Goal: Information Seeking & Learning: Compare options

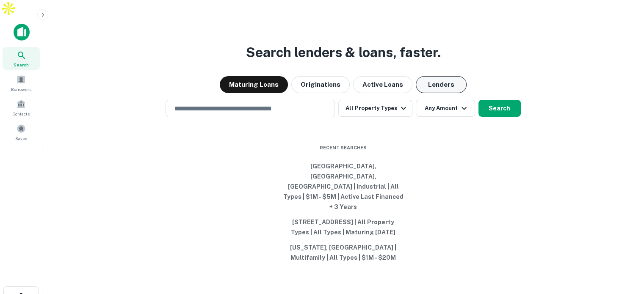
click at [423, 77] on button "Lenders" at bounding box center [441, 84] width 51 height 17
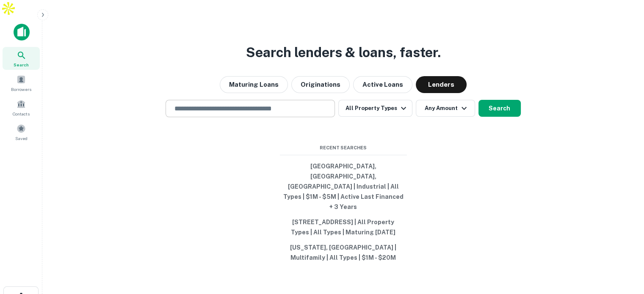
click at [280, 104] on input "text" at bounding box center [250, 109] width 162 height 10
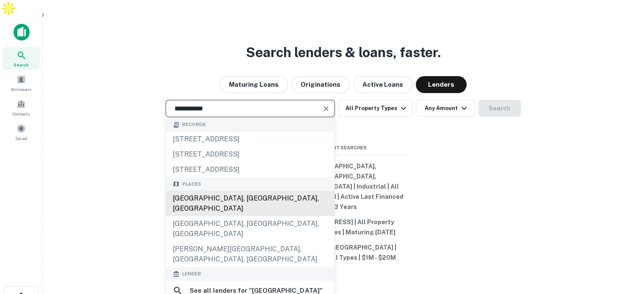
click at [274, 202] on div "[GEOGRAPHIC_DATA], [GEOGRAPHIC_DATA], [GEOGRAPHIC_DATA]" at bounding box center [250, 203] width 169 height 25
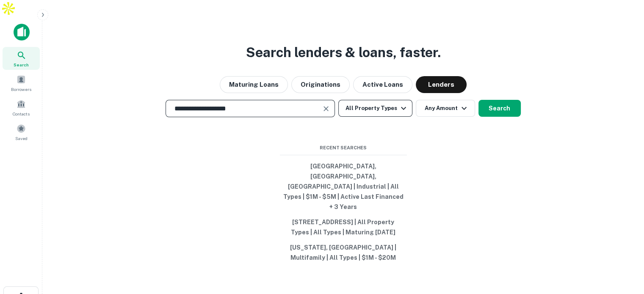
type input "**********"
click at [381, 101] on button "All Property Types" at bounding box center [375, 108] width 74 height 17
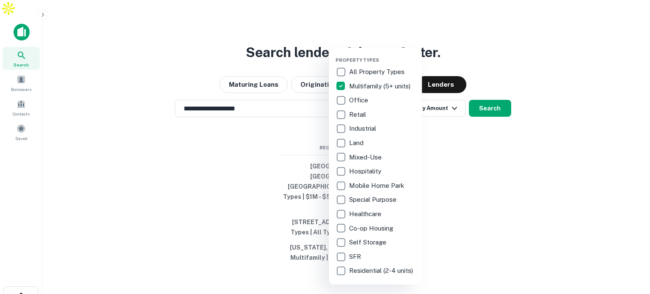
click at [486, 100] on div at bounding box center [325, 147] width 650 height 294
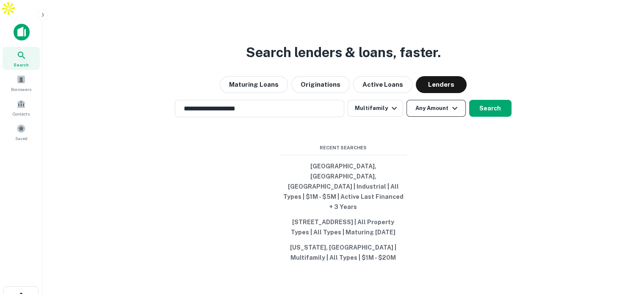
click at [452, 103] on icon "button" at bounding box center [455, 108] width 10 height 10
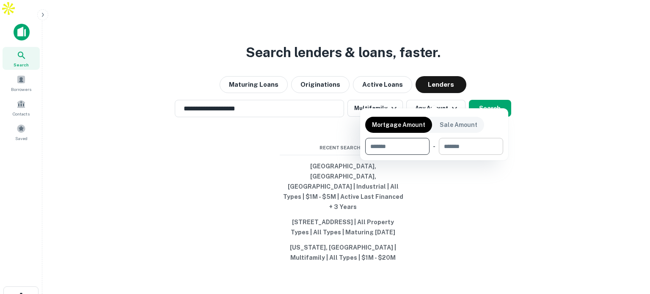
click at [472, 149] on input "number" at bounding box center [468, 146] width 58 height 17
type input "*******"
click at [496, 94] on div at bounding box center [325, 147] width 650 height 294
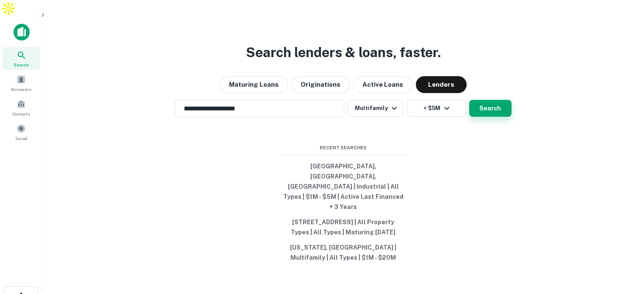
click at [498, 100] on button "Search" at bounding box center [490, 108] width 42 height 17
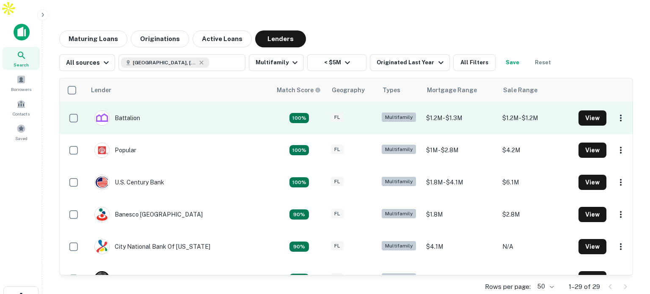
click at [211, 104] on td "Battalion" at bounding box center [179, 118] width 186 height 32
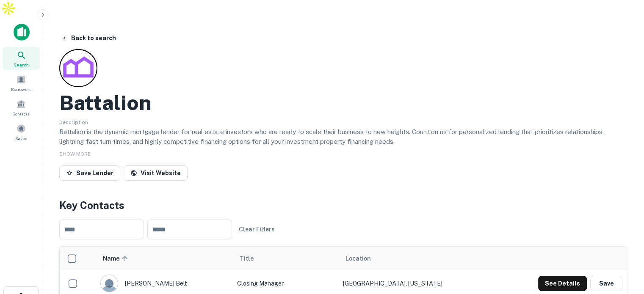
scroll to position [42, 0]
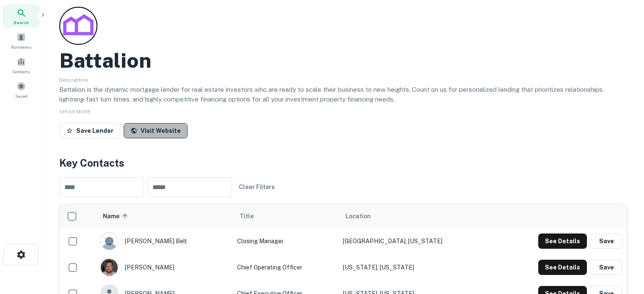
click at [156, 123] on link "Visit Website" at bounding box center [156, 130] width 64 height 15
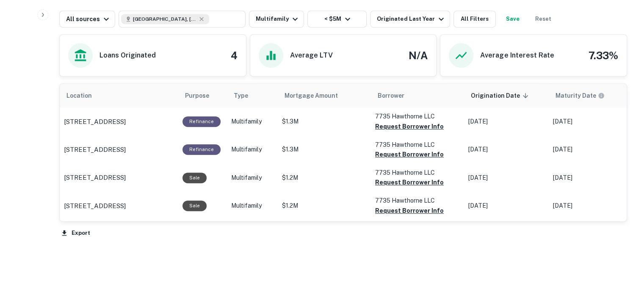
scroll to position [465, 0]
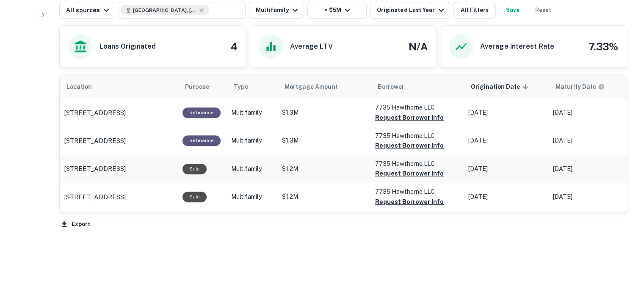
click at [319, 165] on p "$1.2M" at bounding box center [324, 169] width 85 height 9
click at [124, 164] on p "[STREET_ADDRESS]" at bounding box center [95, 169] width 62 height 10
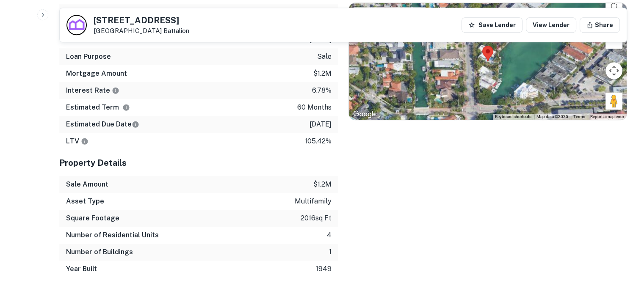
scroll to position [550, 0]
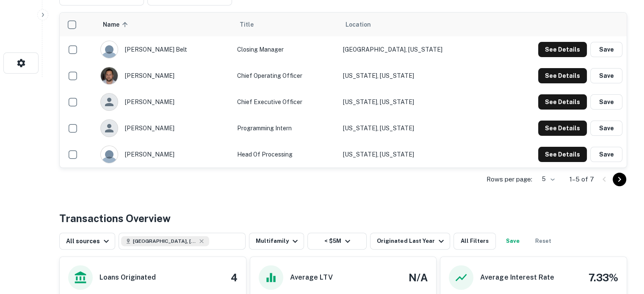
scroll to position [254, 0]
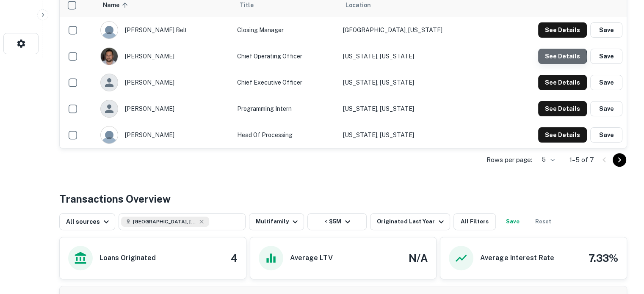
click at [562, 49] on button "See Details" at bounding box center [562, 56] width 49 height 15
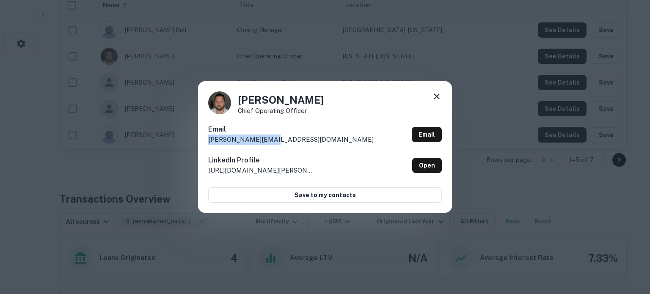
drag, startPoint x: 269, startPoint y: 141, endPoint x: 197, endPoint y: 140, distance: 72.4
click at [197, 140] on div "[PERSON_NAME] Chief Operating Officer Email [PERSON_NAME][EMAIL_ADDRESS][DOMAIN…" at bounding box center [325, 147] width 650 height 294
copy p "[PERSON_NAME][EMAIL_ADDRESS][DOMAIN_NAME]"
drag, startPoint x: 266, startPoint y: 100, endPoint x: 322, endPoint y: 91, distance: 56.5
click at [322, 91] on div "[PERSON_NAME] Chief Operating Officer" at bounding box center [325, 102] width 234 height 23
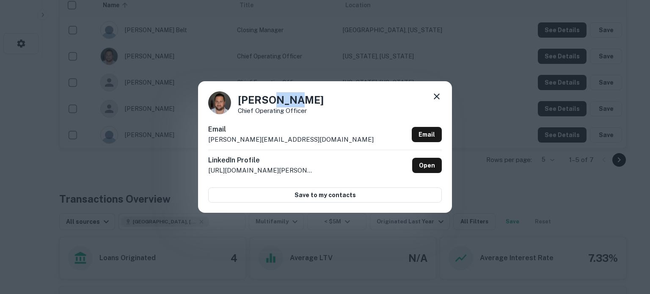
copy h4 "awil"
drag, startPoint x: 275, startPoint y: 142, endPoint x: 200, endPoint y: 142, distance: 74.9
click at [200, 142] on div "[PERSON_NAME] Chief Operating Officer Email [PERSON_NAME][EMAIL_ADDRESS][DOMAIN…" at bounding box center [325, 146] width 254 height 131
copy p "[PERSON_NAME][EMAIL_ADDRESS][DOMAIN_NAME]"
click at [435, 95] on icon at bounding box center [437, 97] width 6 height 6
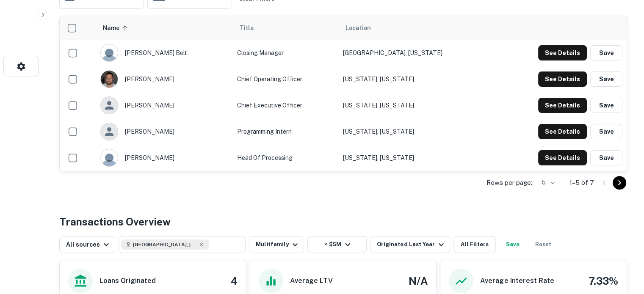
scroll to position [211, 0]
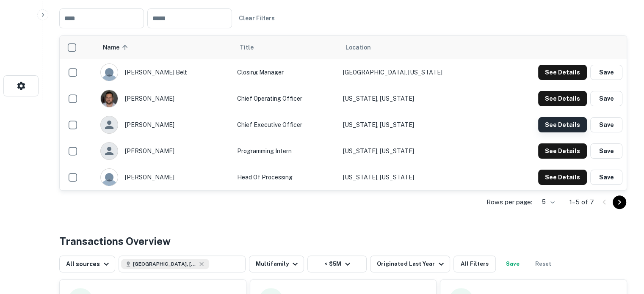
click at [581, 117] on button "See Details" at bounding box center [562, 124] width 49 height 15
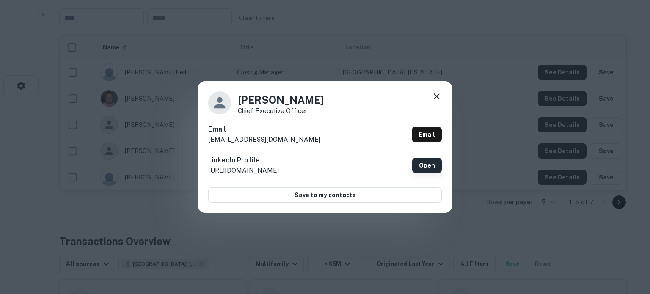
click at [423, 163] on link "Open" at bounding box center [427, 165] width 30 height 15
drag, startPoint x: 442, startPoint y: 97, endPoint x: 438, endPoint y: 96, distance: 4.7
click at [442, 97] on div "[PERSON_NAME] Chief Executive Officer Email [EMAIL_ADDRESS][DOMAIN_NAME] Email …" at bounding box center [325, 146] width 254 height 131
click at [435, 96] on icon at bounding box center [437, 97] width 6 height 6
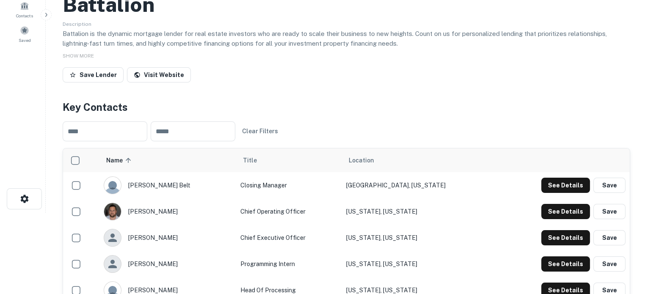
scroll to position [0, 0]
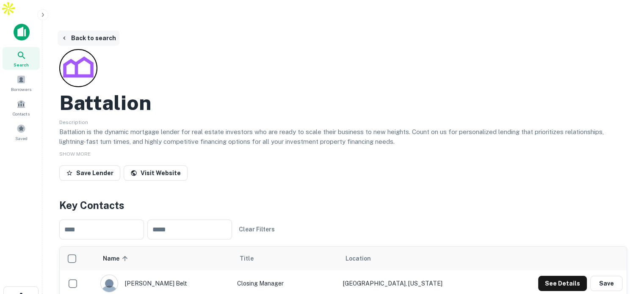
click at [102, 30] on button "Back to search" at bounding box center [89, 37] width 62 height 15
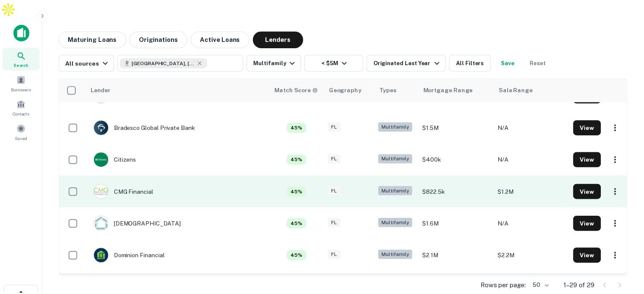
scroll to position [339, 0]
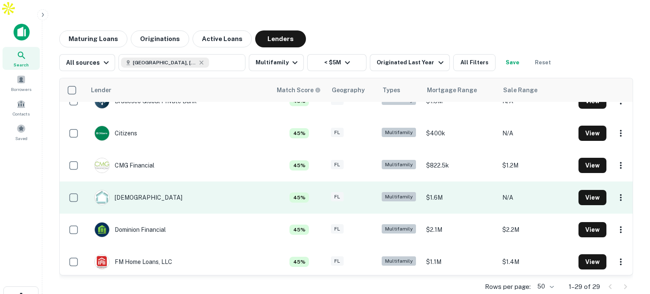
click at [222, 188] on td "[DEMOGRAPHIC_DATA]" at bounding box center [179, 198] width 186 height 32
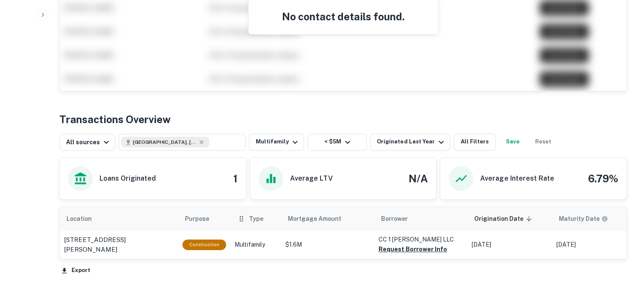
scroll to position [377, 0]
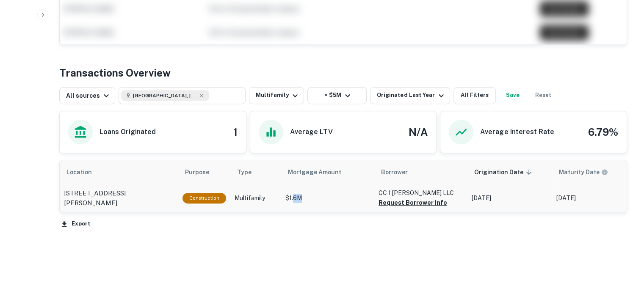
drag, startPoint x: 292, startPoint y: 189, endPoint x: 299, endPoint y: 189, distance: 7.2
click at [299, 189] on td "$1.6M" at bounding box center [327, 198] width 93 height 28
click at [259, 194] on p "Multifamily" at bounding box center [256, 198] width 42 height 9
click at [169, 188] on p "[STREET_ADDRESS][PERSON_NAME]" at bounding box center [119, 198] width 110 height 20
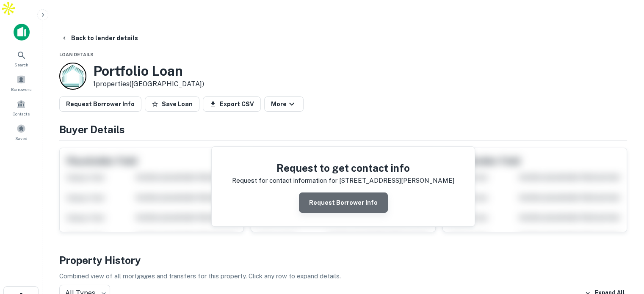
click at [347, 193] on button "Request Borrower Info" at bounding box center [343, 203] width 89 height 20
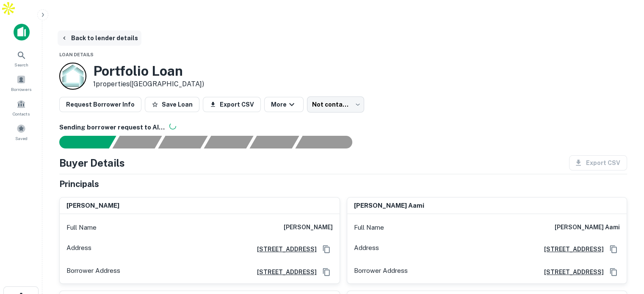
click at [77, 30] on button "Back to lender details" at bounding box center [100, 37] width 84 height 15
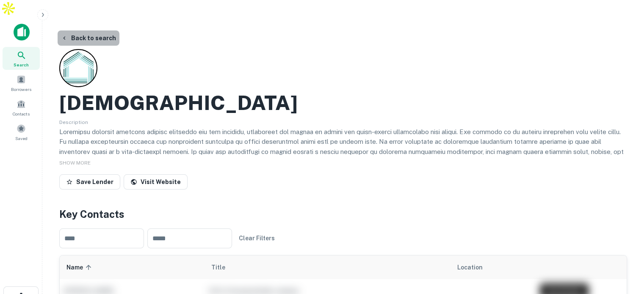
click at [98, 30] on button "Back to search" at bounding box center [89, 37] width 62 height 15
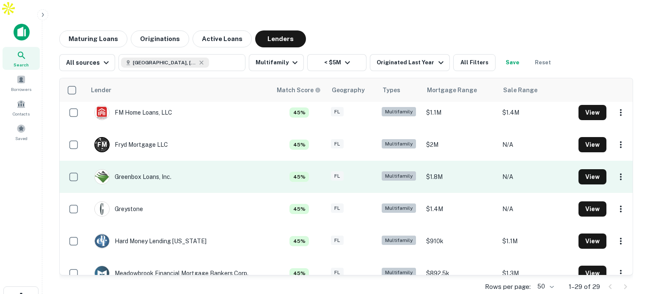
scroll to position [508, 0]
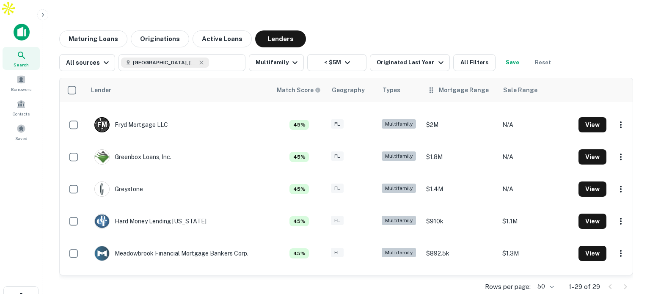
click at [456, 85] on div "Mortgage Range" at bounding box center [464, 90] width 50 height 10
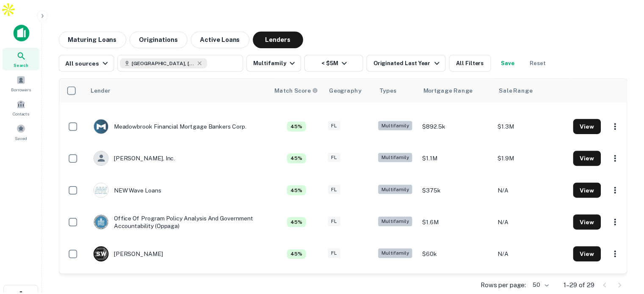
scroll to position [677, 0]
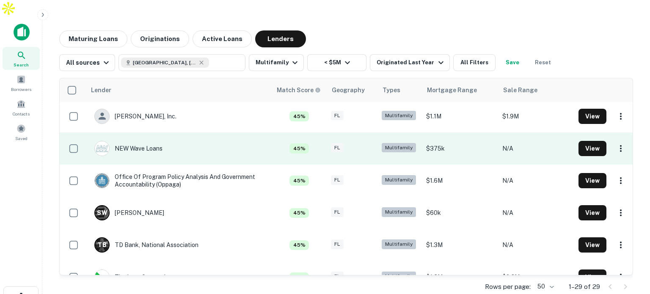
click at [186, 136] on td "NEW Wave Loans" at bounding box center [179, 149] width 186 height 32
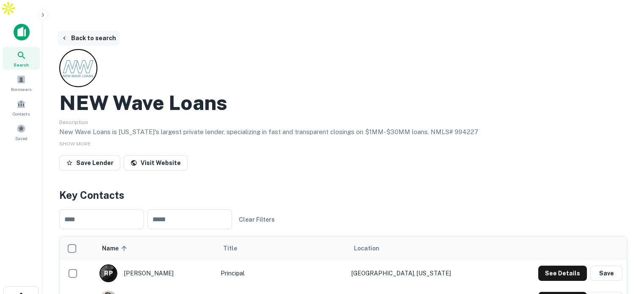
click at [83, 30] on button "Back to search" at bounding box center [89, 37] width 62 height 15
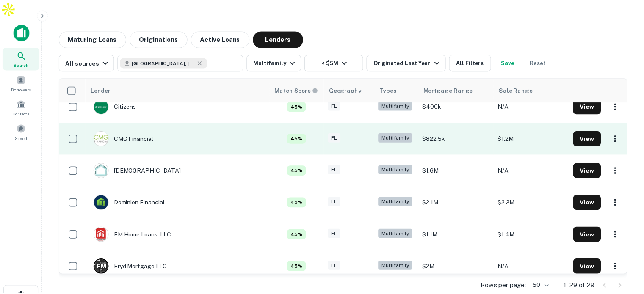
scroll to position [379, 0]
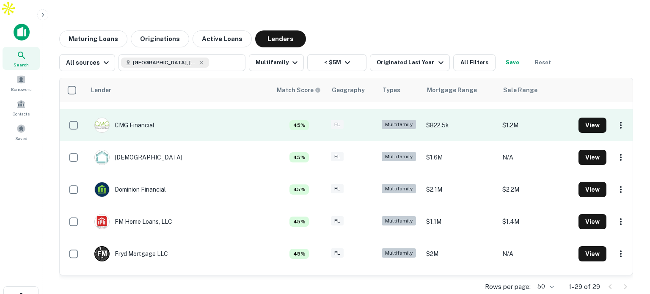
click at [185, 110] on td "CMG Financial" at bounding box center [179, 125] width 186 height 32
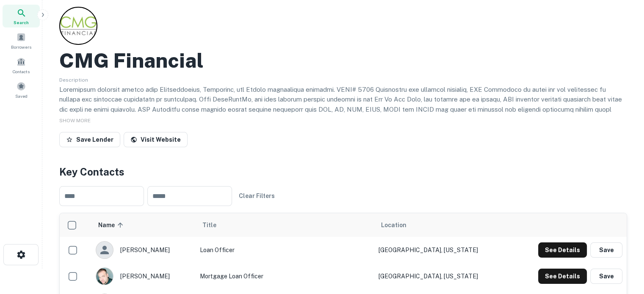
scroll to position [85, 0]
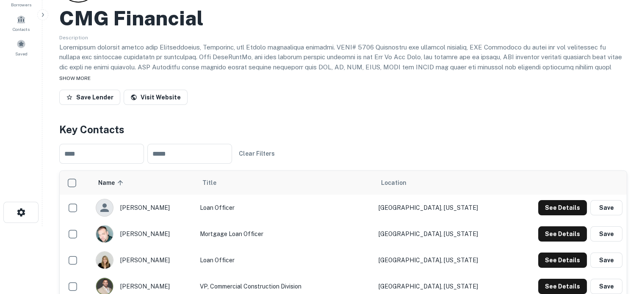
click at [75, 75] on span "SHOW MORE" at bounding box center [74, 78] width 31 height 6
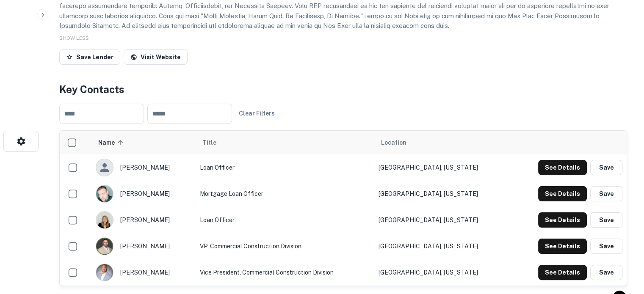
scroll to position [169, 0]
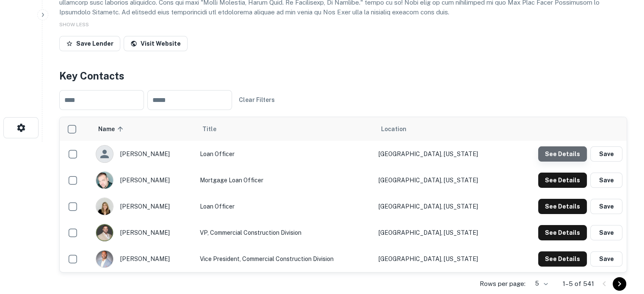
click at [571, 146] on button "See Details" at bounding box center [562, 153] width 49 height 15
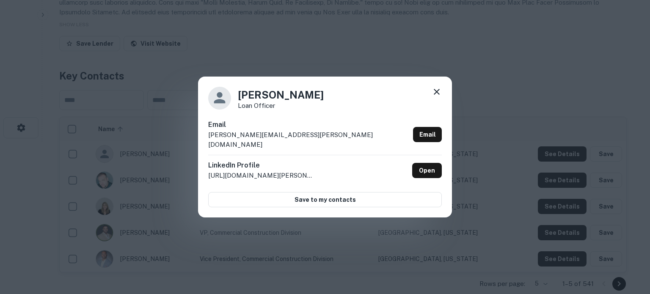
click at [440, 97] on icon at bounding box center [437, 92] width 10 height 10
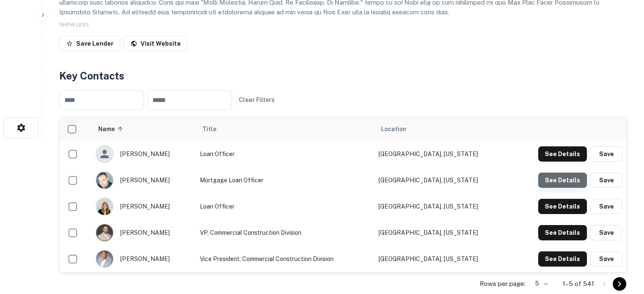
click at [570, 173] on button "See Details" at bounding box center [562, 180] width 49 height 15
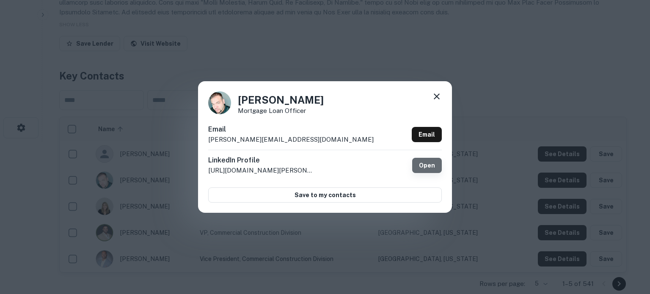
click at [428, 158] on link "Open" at bounding box center [427, 165] width 30 height 15
click at [433, 95] on icon at bounding box center [437, 96] width 10 height 10
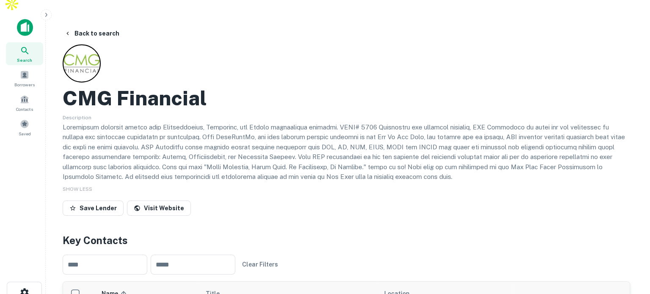
scroll to position [0, 0]
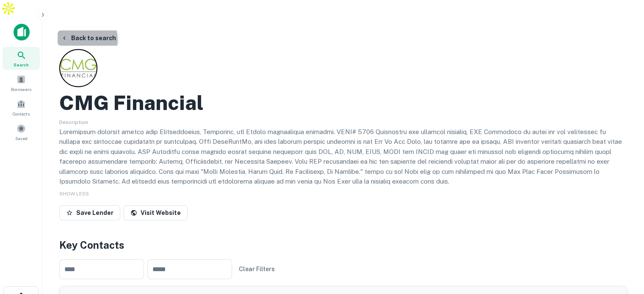
click at [78, 30] on button "Back to search" at bounding box center [89, 37] width 62 height 15
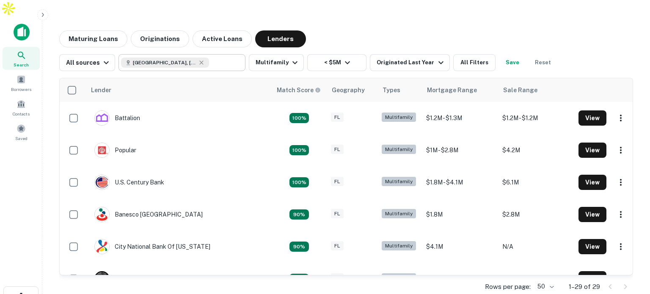
scroll to position [379, 0]
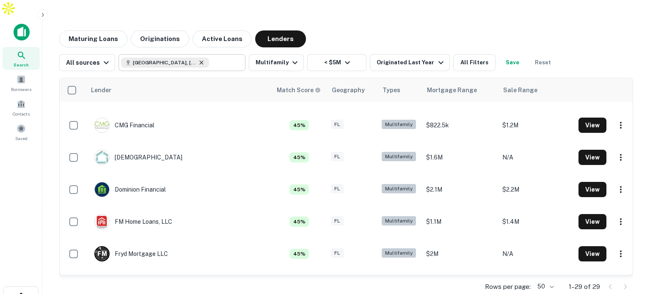
click at [200, 61] on icon at bounding box center [202, 63] width 4 height 4
type input "**********"
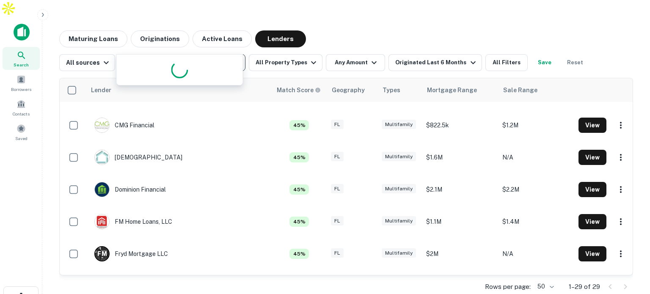
click at [186, 57] on input "**********" at bounding box center [175, 63] width 108 height 12
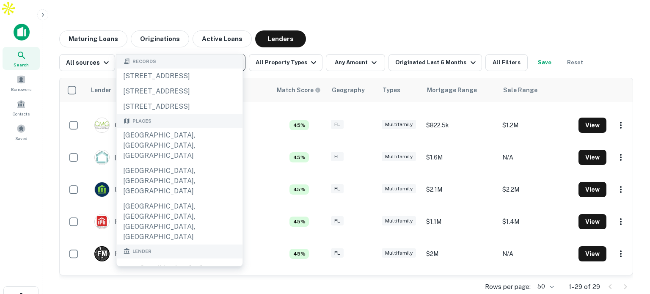
click at [234, 58] on icon "Clear" at bounding box center [236, 62] width 8 height 8
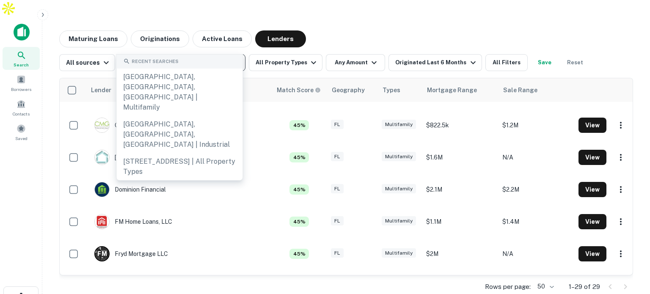
click at [205, 57] on input "text" at bounding box center [181, 63] width 121 height 12
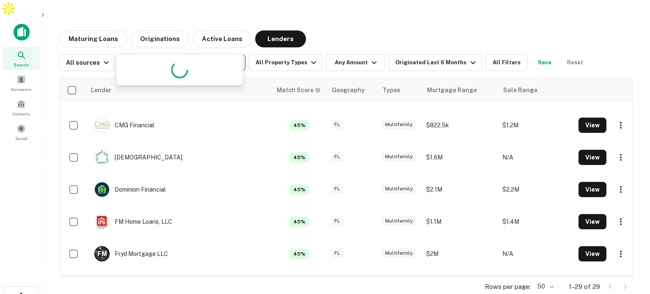
type input "*****"
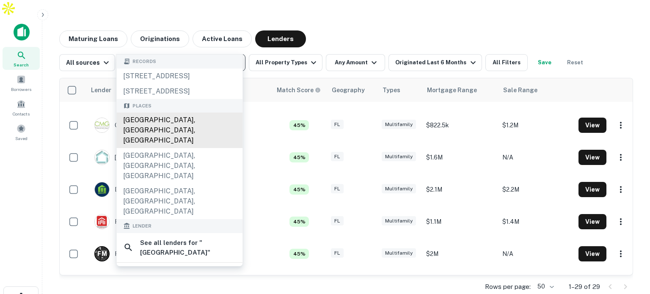
click at [185, 138] on div "Miami, FL, USA" at bounding box center [179, 131] width 126 height 36
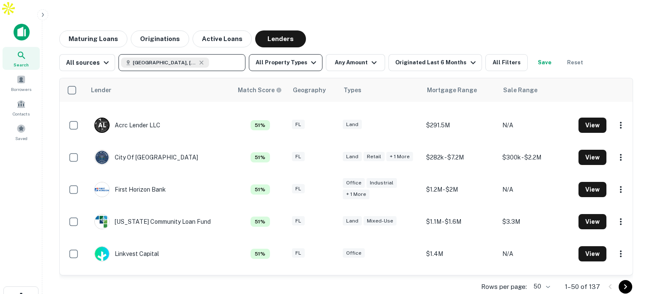
click at [311, 61] on icon "button" at bounding box center [313, 62] width 5 height 3
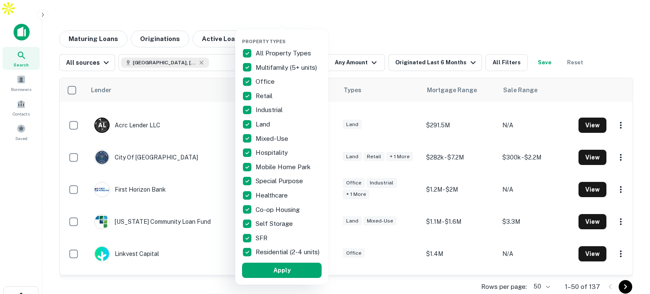
click at [369, 7] on div at bounding box center [325, 147] width 650 height 294
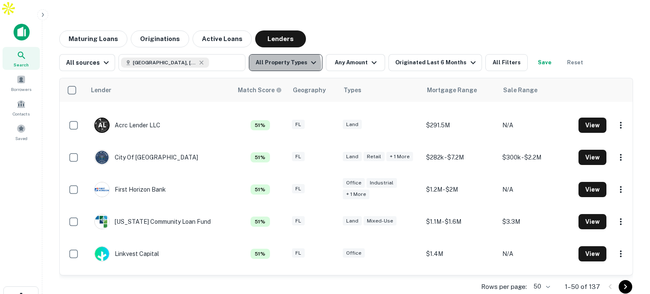
click at [279, 54] on button "All Property Types" at bounding box center [286, 62] width 74 height 17
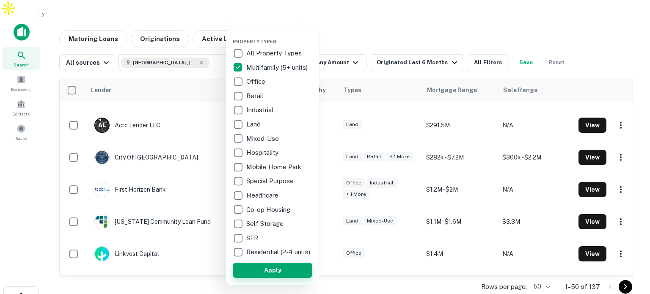
click at [282, 277] on button "Apply" at bounding box center [273, 270] width 80 height 15
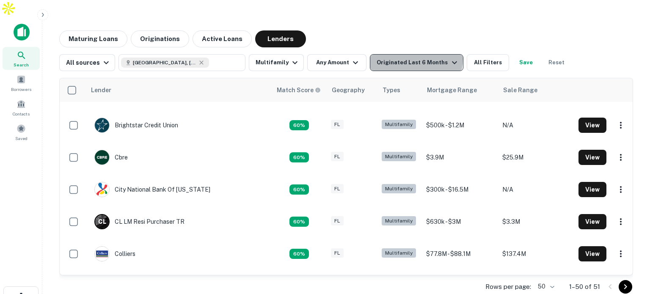
click at [411, 58] on div "Originated Last 6 Months" at bounding box center [418, 63] width 83 height 10
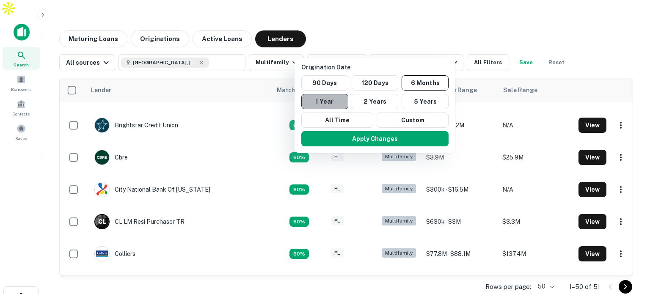
click at [332, 101] on button "1 Year" at bounding box center [324, 101] width 47 height 15
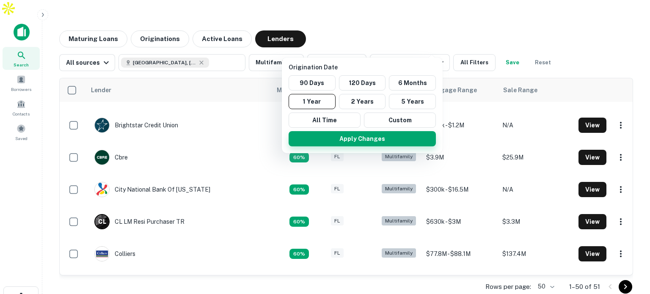
click at [374, 141] on button "Apply Changes" at bounding box center [362, 138] width 147 height 15
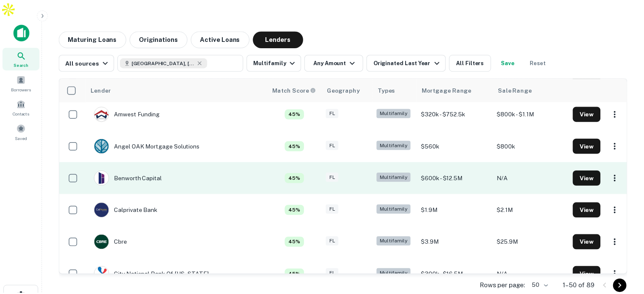
scroll to position [633, 0]
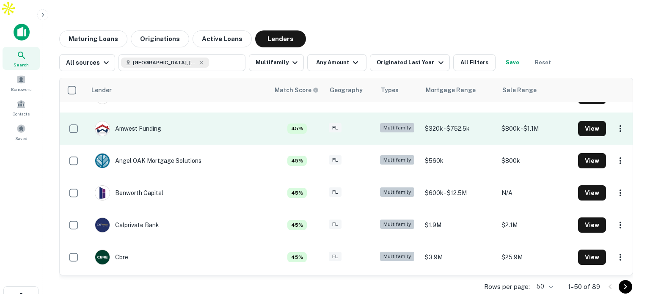
click at [223, 113] on td "Amwest Funding" at bounding box center [178, 129] width 184 height 32
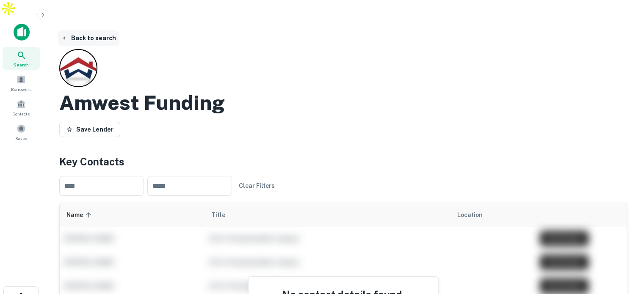
click at [86, 30] on button "Back to search" at bounding box center [89, 37] width 62 height 15
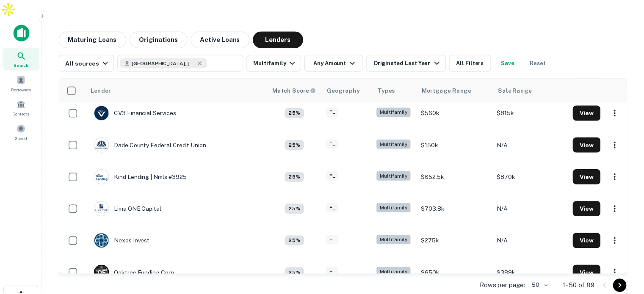
scroll to position [1309, 0]
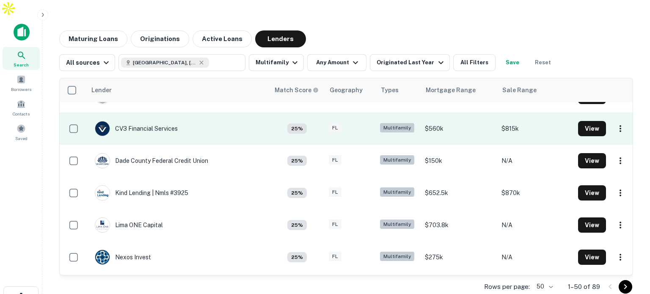
click at [181, 117] on td "CV3 Financial Services" at bounding box center [136, 129] width 91 height 24
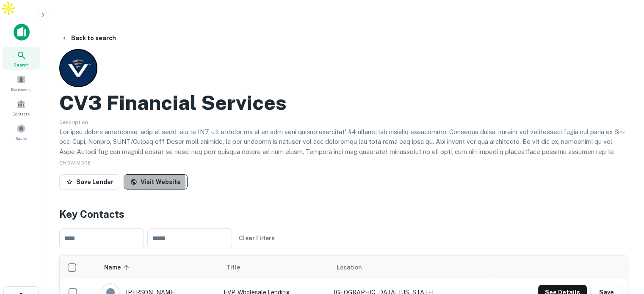
click at [134, 179] on icon at bounding box center [133, 182] width 7 height 7
